Goal: Task Accomplishment & Management: Use online tool/utility

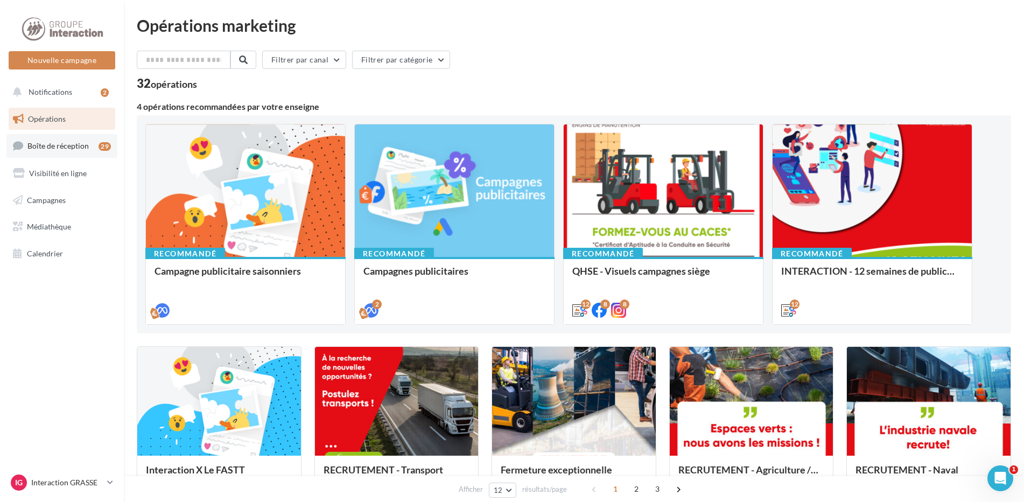
click at [52, 150] on span "Boîte de réception" at bounding box center [57, 145] width 61 height 9
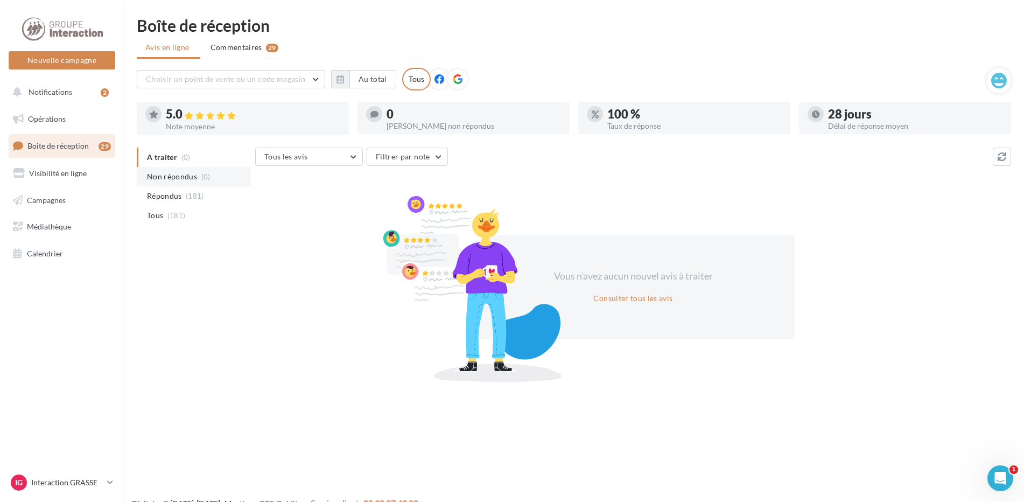
click at [178, 179] on span "Non répondus" at bounding box center [172, 176] width 50 height 11
click at [176, 197] on span "Répondus" at bounding box center [164, 196] width 35 height 11
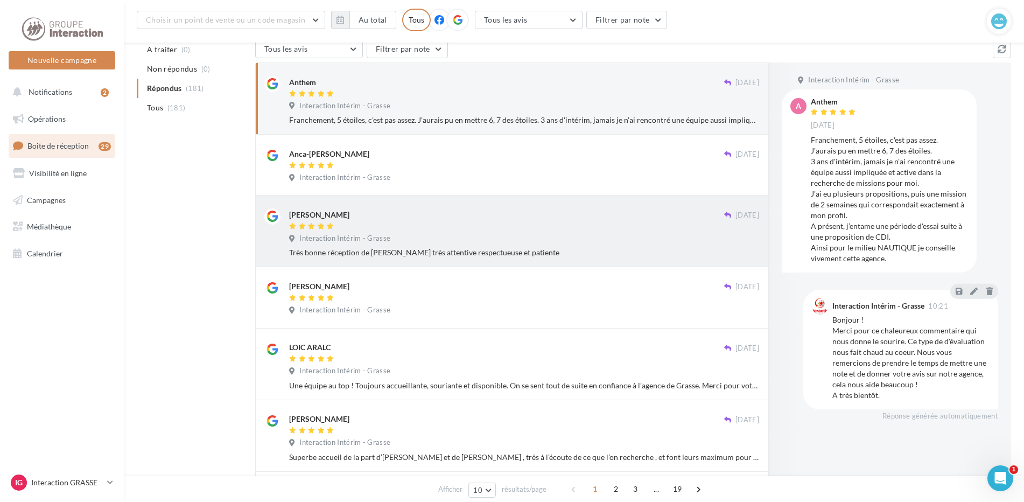
click at [474, 225] on div at bounding box center [506, 226] width 435 height 9
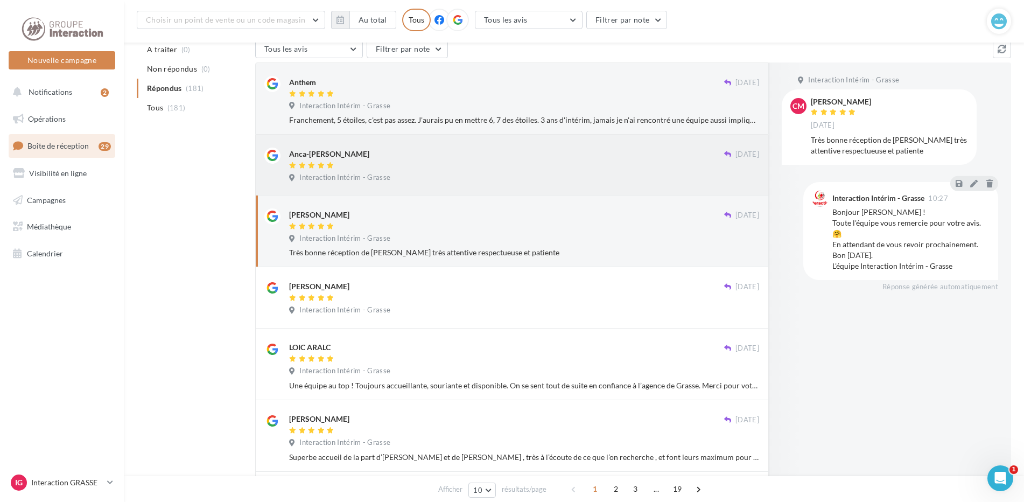
click at [463, 172] on div "Anca-Maria Hrescanu 26 sept. Interaction Intérim - Grasse" at bounding box center [524, 167] width 470 height 39
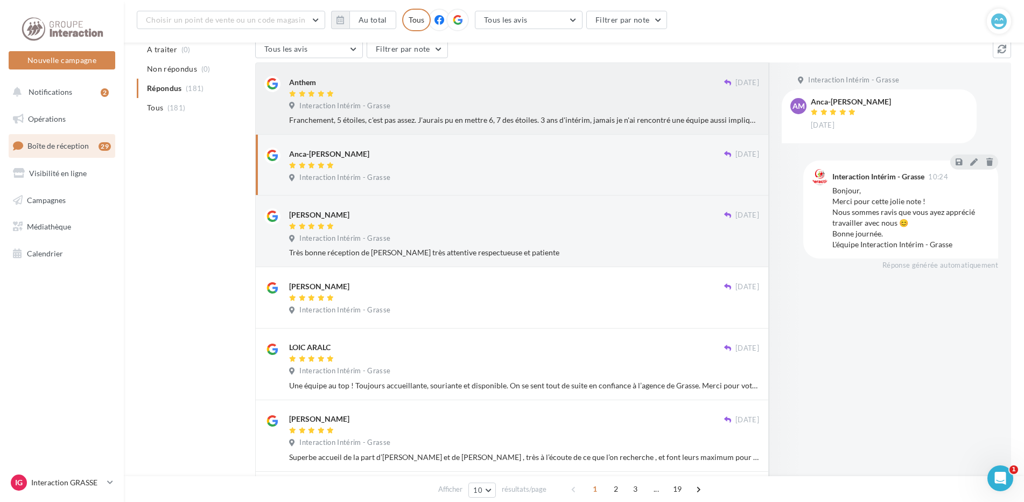
click at [422, 101] on div "Interaction Intérim - Grasse" at bounding box center [524, 107] width 470 height 12
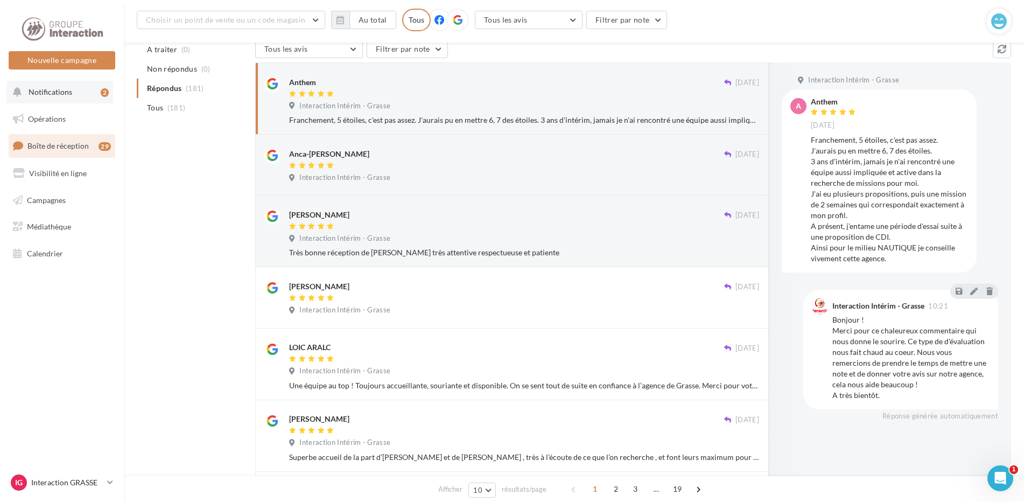
click at [64, 99] on button "Notifications 2" at bounding box center [59, 92] width 107 height 23
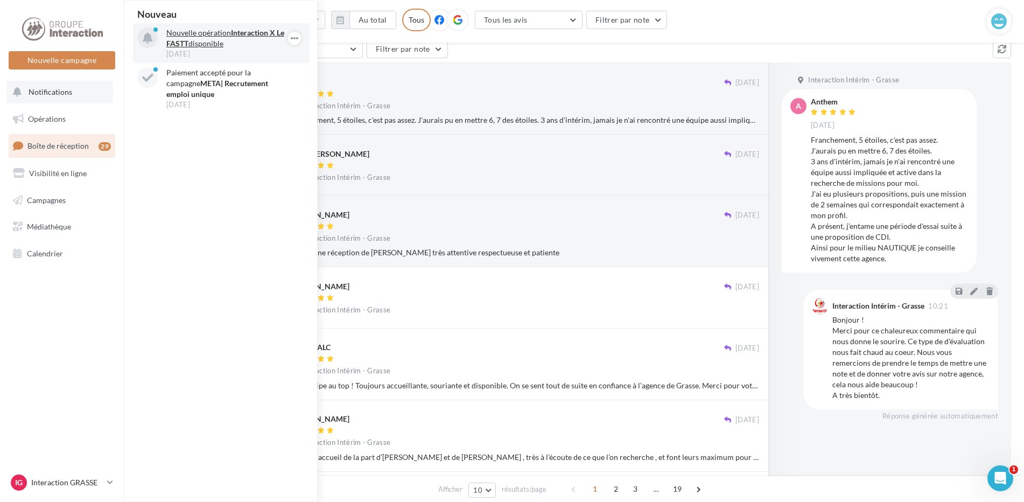
click at [181, 38] on p "Nouvelle opération Interaction X Le FASTT disponible" at bounding box center [228, 38] width 125 height 22
